Goal: Task Accomplishment & Management: Manage account settings

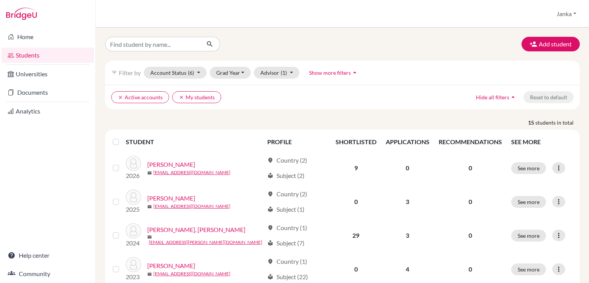
click at [432, 28] on div "Add student filter_list Filter by Account Status (6) Active accounts done Archi…" at bounding box center [342, 155] width 493 height 255
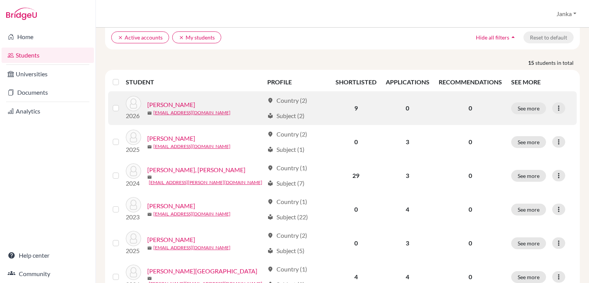
scroll to position [59, 0]
click at [163, 103] on link "[PERSON_NAME]" at bounding box center [171, 105] width 48 height 9
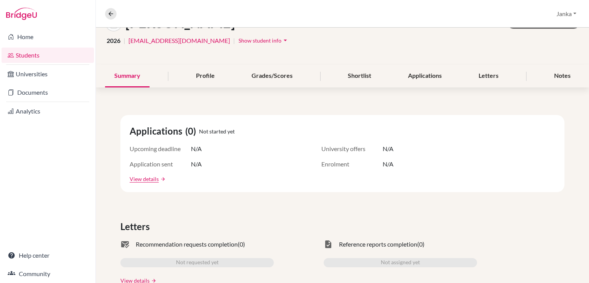
scroll to position [56, 0]
click at [361, 77] on div "Shortlist" at bounding box center [360, 75] width 42 height 23
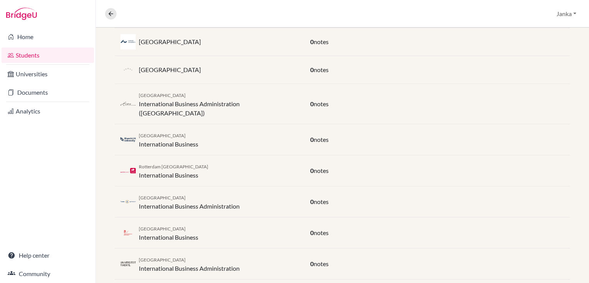
scroll to position [212, 0]
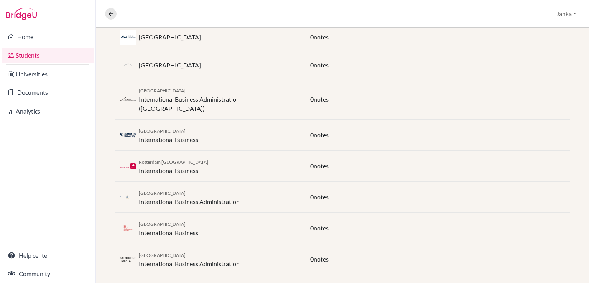
click at [525, 103] on div "Erasmus University Rotterdam International Business Administration (Iba) 0 notes" at bounding box center [343, 99] width 456 height 40
